Goal: Information Seeking & Learning: Understand process/instructions

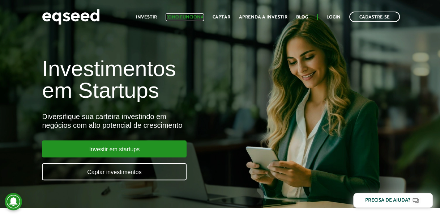
click at [200, 17] on link "Como funciona" at bounding box center [185, 17] width 38 height 5
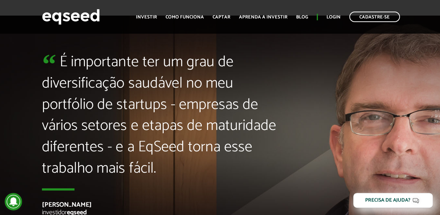
scroll to position [1591, 0]
